Goal: Task Accomplishment & Management: Use online tool/utility

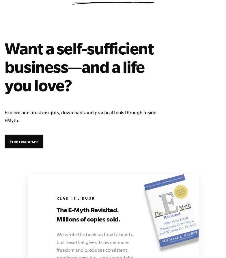
scroll to position [1447, 0]
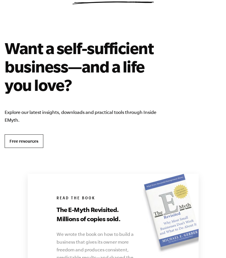
click at [23, 140] on link "Free resources" at bounding box center [24, 142] width 39 height 14
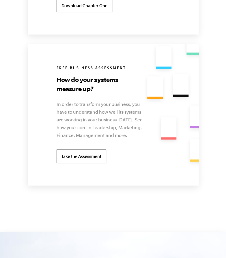
scroll to position [1736, 0]
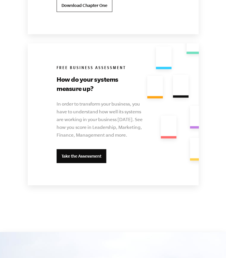
click at [82, 158] on link "Take the Assessment" at bounding box center [81, 156] width 50 height 14
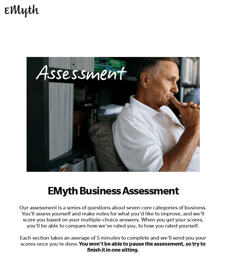
scroll to position [82, 0]
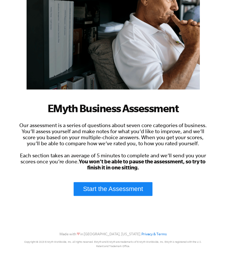
click at [109, 184] on link "Start the Assessment" at bounding box center [112, 189] width 79 height 14
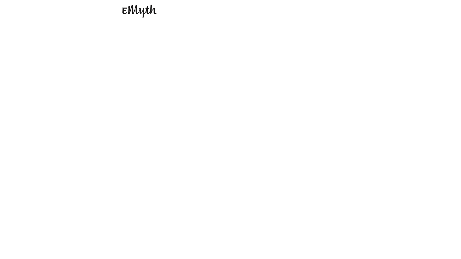
scroll to position [0, 0]
